Goal: Task Accomplishment & Management: Complete application form

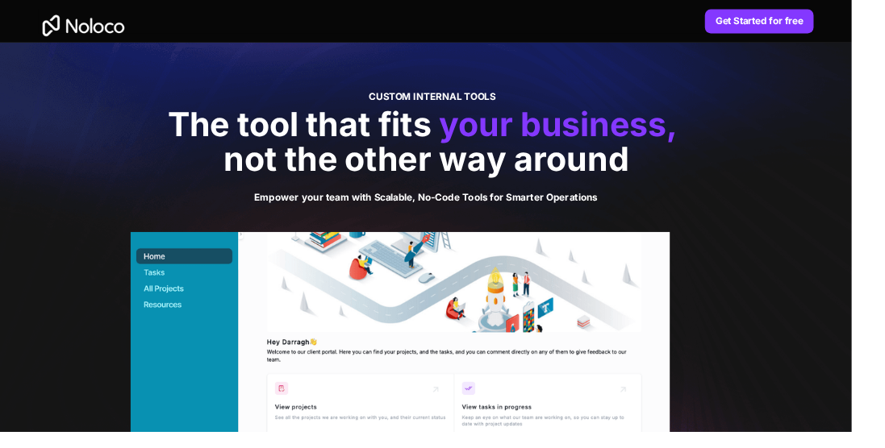
click at [798, 20] on strong "Get Started for free" at bounding box center [789, 21] width 91 height 12
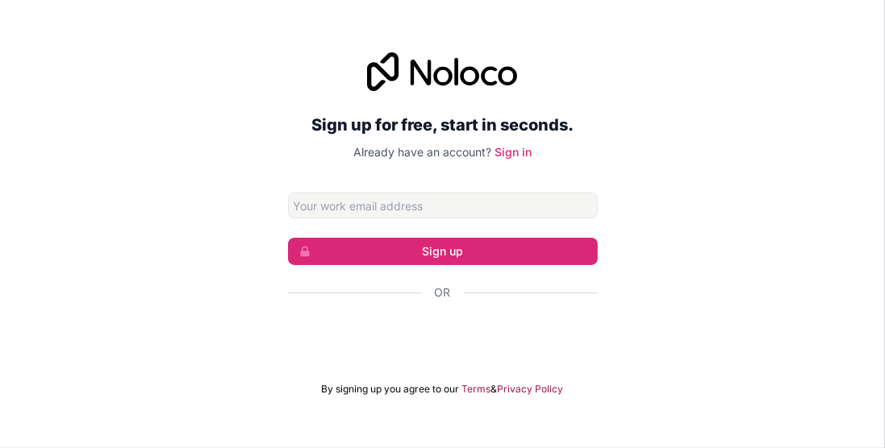
click at [523, 219] on input "Email address" at bounding box center [443, 206] width 310 height 26
type input "z"
click at [422, 265] on button "Sign up" at bounding box center [443, 251] width 310 height 27
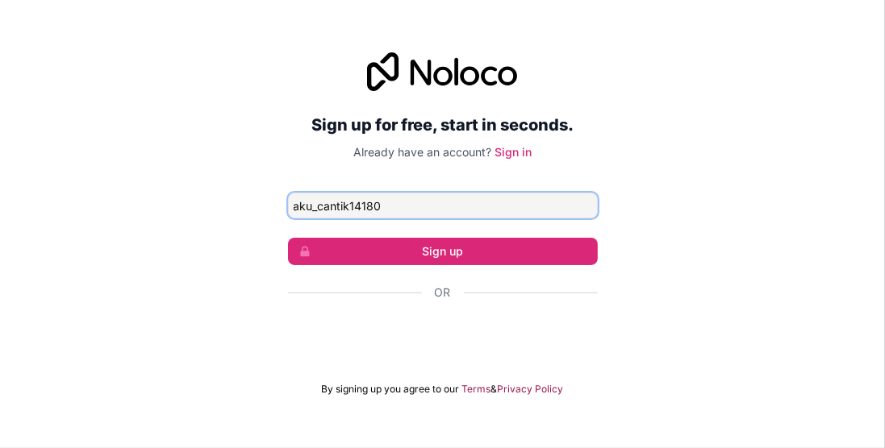
click at [413, 219] on input "aku_cantik14180" at bounding box center [443, 206] width 310 height 26
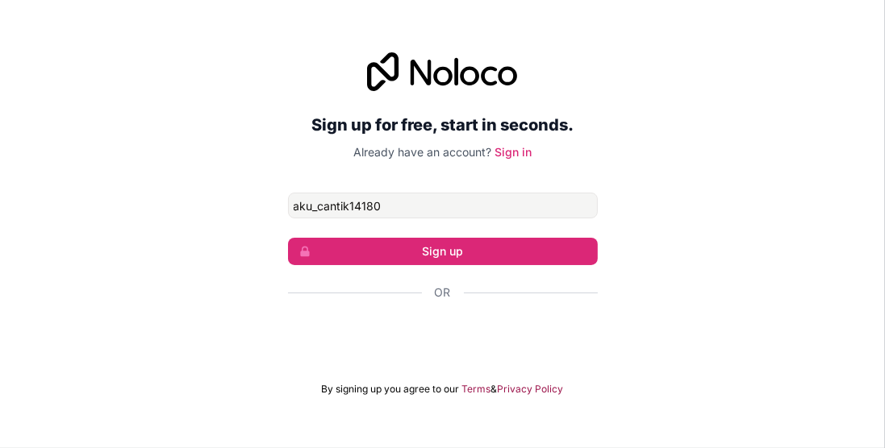
click at [436, 306] on form "aku_cantik14180 Sign up Or By signing up you agree to our Terms & Privacy Policy" at bounding box center [443, 294] width 310 height 203
click at [531, 331] on div "Or" at bounding box center [443, 321] width 310 height 73
click at [542, 301] on div "Or" at bounding box center [443, 293] width 310 height 16
click at [540, 327] on div "Or" at bounding box center [443, 321] width 310 height 73
click at [516, 301] on div "Or" at bounding box center [443, 293] width 310 height 16
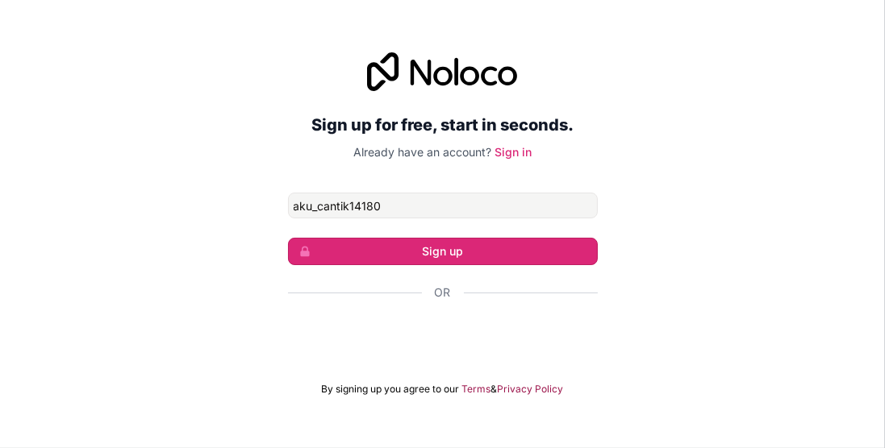
click at [527, 265] on button "Sign up" at bounding box center [443, 251] width 310 height 27
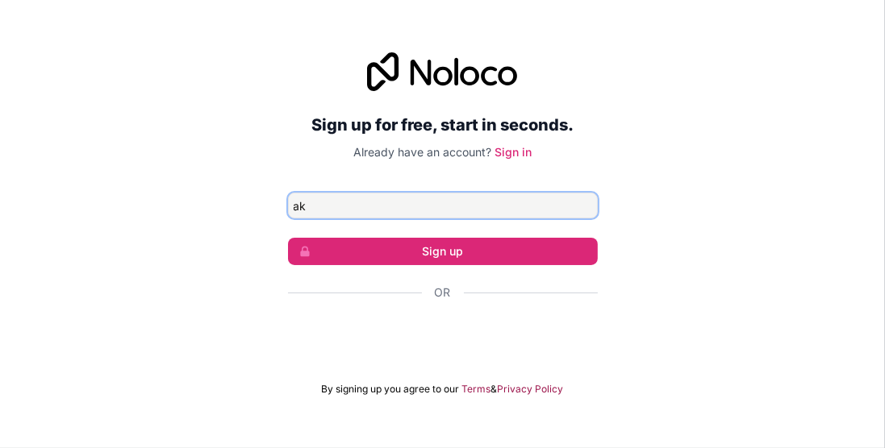
type input "a"
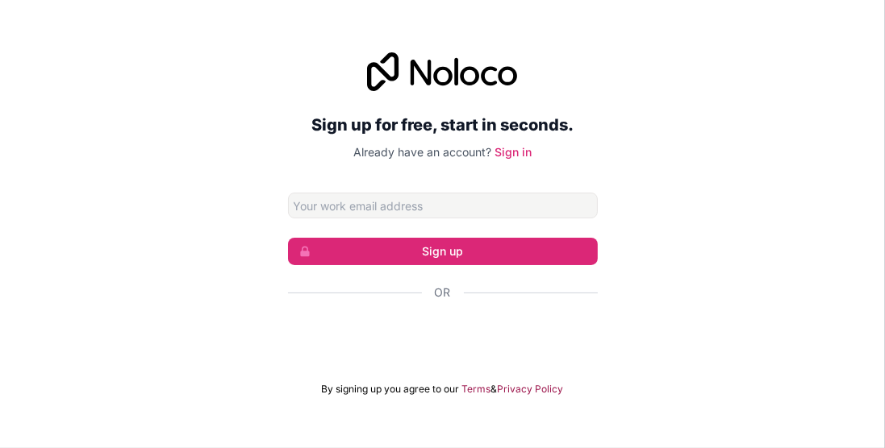
click at [782, 199] on div "Sign up for free, start in seconds. Already have an account? Sign in Sign up Or…" at bounding box center [442, 224] width 885 height 389
click at [511, 265] on button "Sign up" at bounding box center [443, 251] width 310 height 27
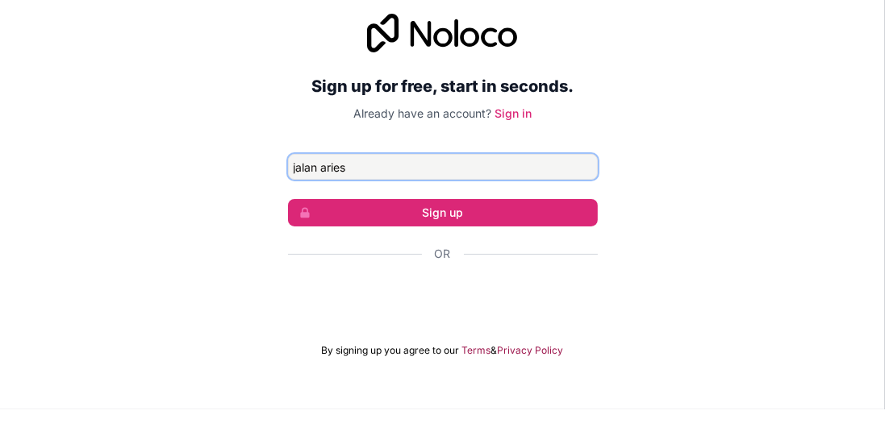
scroll to position [52, 0]
type input "jalan aries"
